Goal: Task Accomplishment & Management: Use online tool/utility

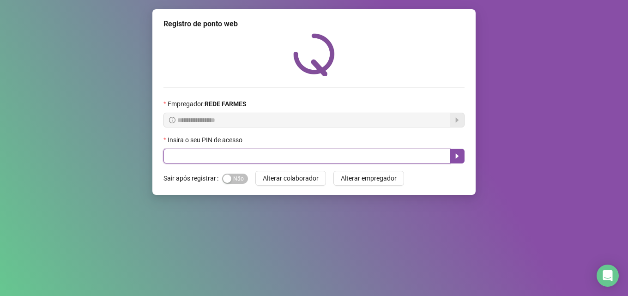
click at [246, 150] on input "text" at bounding box center [306, 156] width 287 height 15
type input "*****"
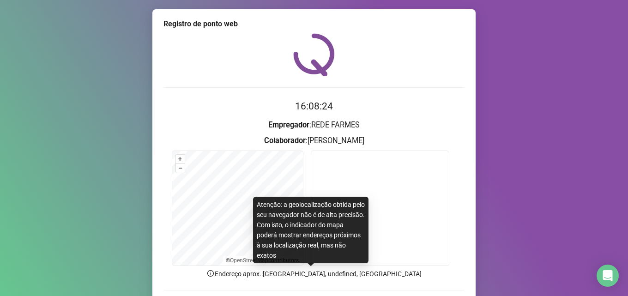
click at [248, 271] on p "Endereço aprox. : [GEOGRAPHIC_DATA], undefined, [GEOGRAPHIC_DATA]" at bounding box center [313, 274] width 301 height 10
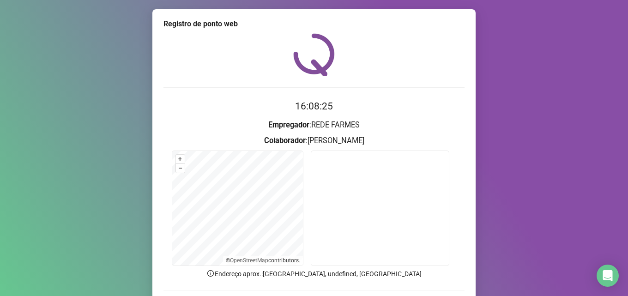
scroll to position [65, 0]
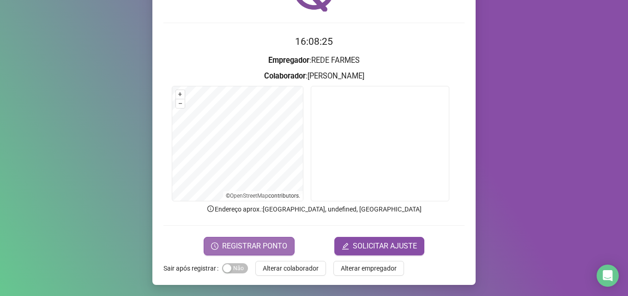
click at [263, 250] on span "REGISTRAR PONTO" at bounding box center [254, 246] width 65 height 11
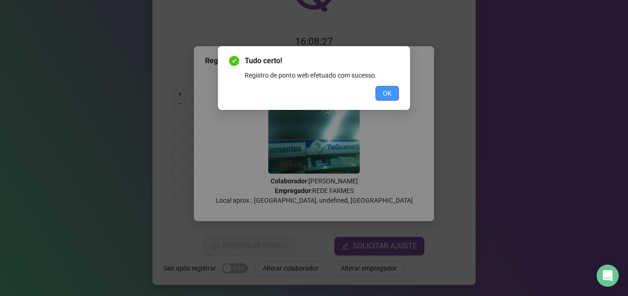
click at [395, 95] on button "OK" at bounding box center [387, 93] width 24 height 15
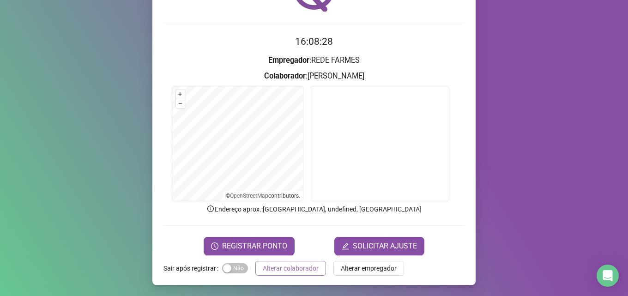
click at [280, 271] on span "Alterar colaborador" at bounding box center [291, 268] width 56 height 10
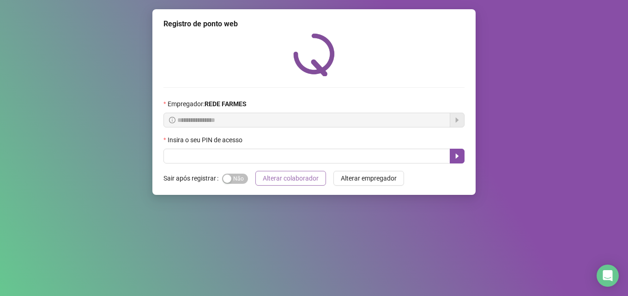
scroll to position [0, 0]
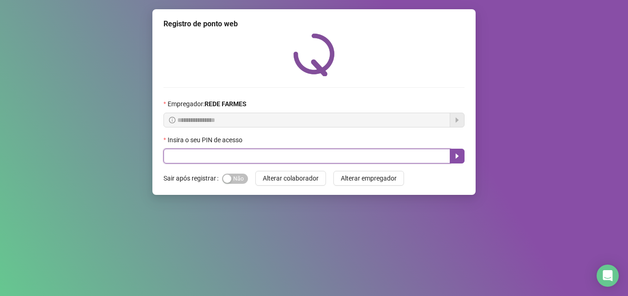
click at [209, 160] on input "text" at bounding box center [306, 156] width 287 height 15
type input "*****"
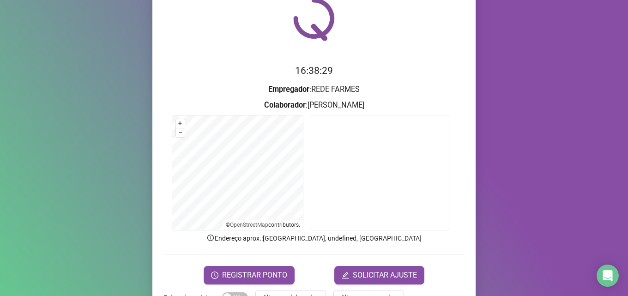
scroll to position [65, 0]
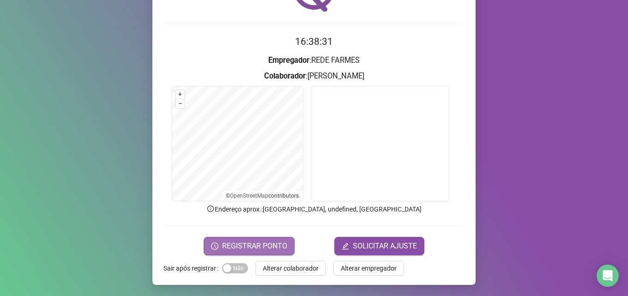
click at [230, 242] on span "REGISTRAR PONTO" at bounding box center [254, 246] width 65 height 11
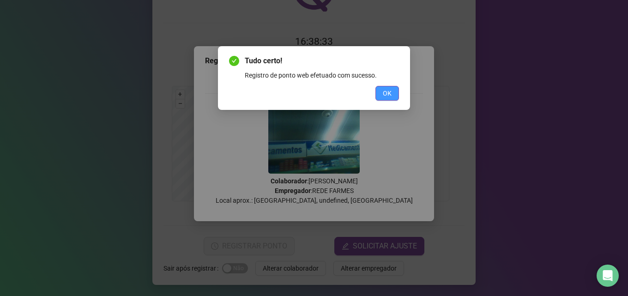
click at [378, 87] on button "OK" at bounding box center [387, 93] width 24 height 15
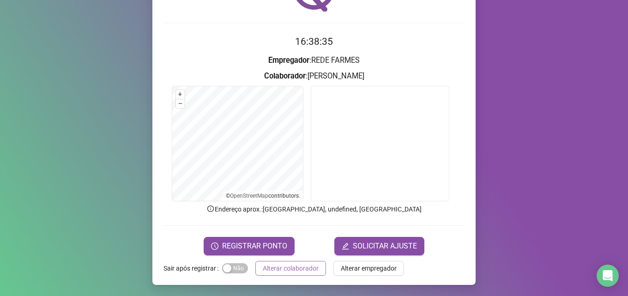
click at [302, 265] on span "Alterar colaborador" at bounding box center [291, 268] width 56 height 10
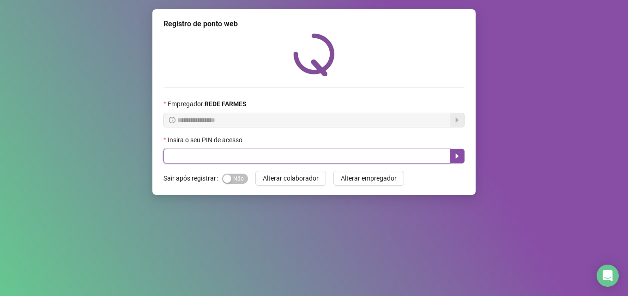
click at [240, 151] on input "text" at bounding box center [306, 156] width 287 height 15
type input "*****"
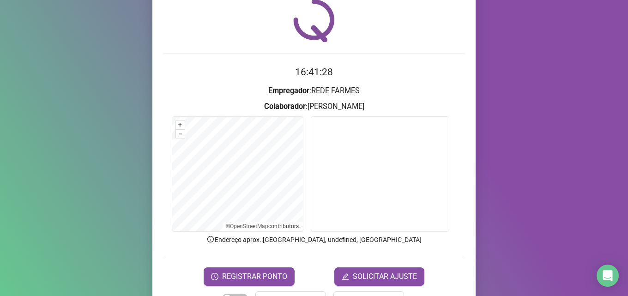
scroll to position [65, 0]
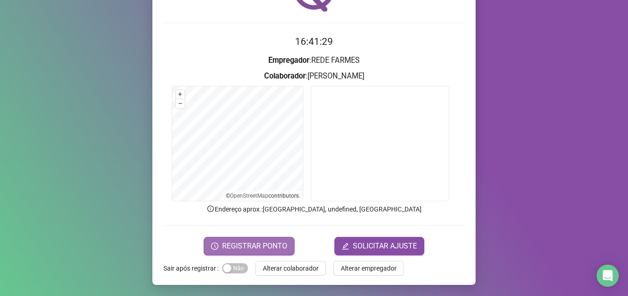
click at [271, 250] on span "REGISTRAR PONTO" at bounding box center [254, 246] width 65 height 11
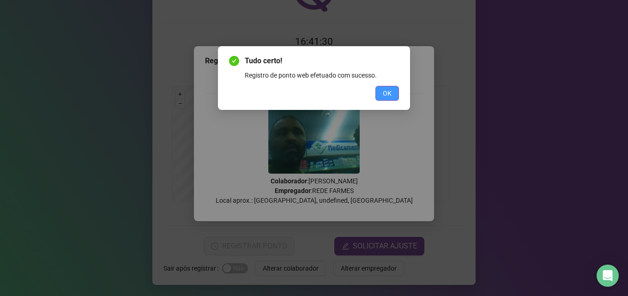
click at [386, 97] on span "OK" at bounding box center [387, 93] width 9 height 10
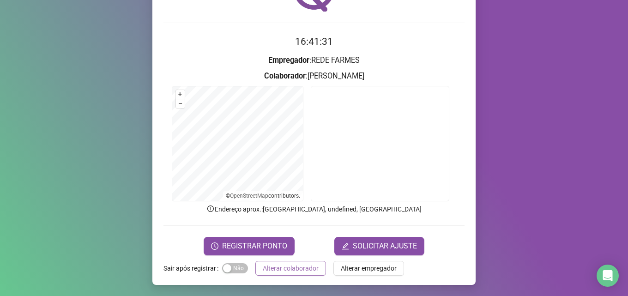
click at [272, 272] on span "Alterar colaborador" at bounding box center [291, 268] width 56 height 10
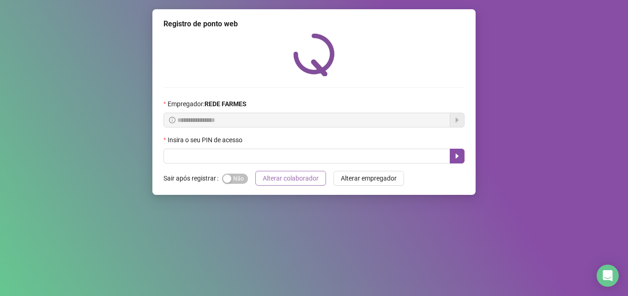
scroll to position [0, 0]
